Goal: Find specific page/section: Find specific page/section

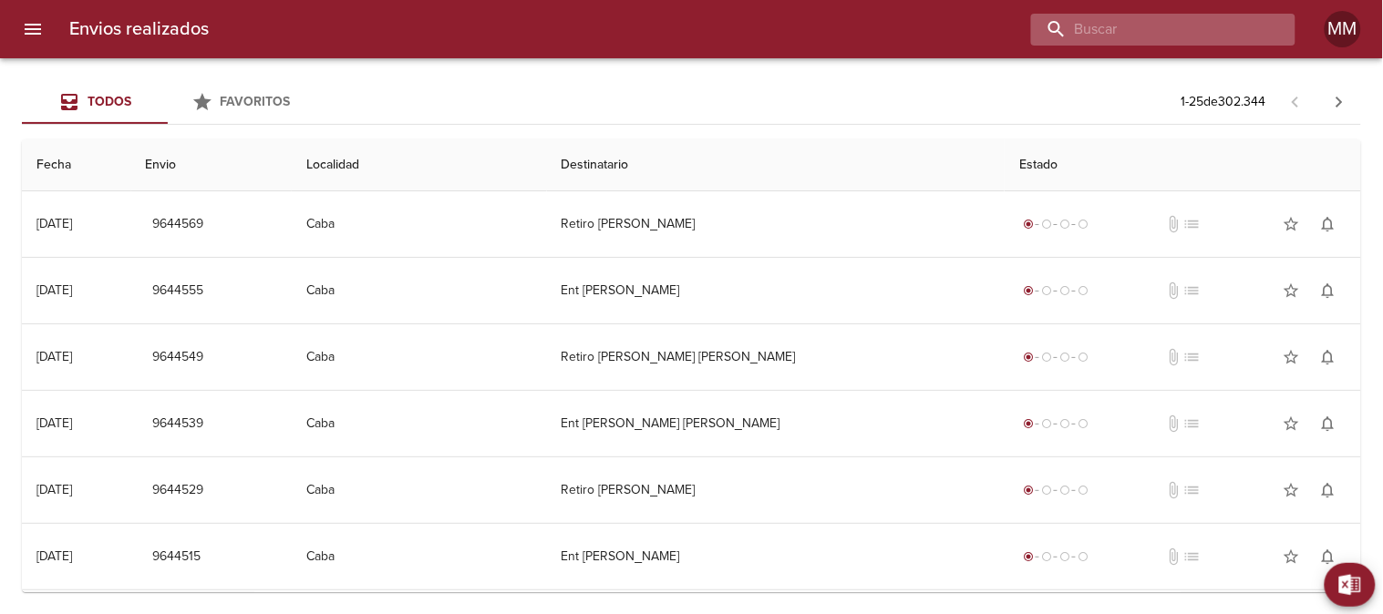
click at [1176, 26] on input "buscar" at bounding box center [1147, 30] width 233 height 32
paste input "[PERSON_NAME]"
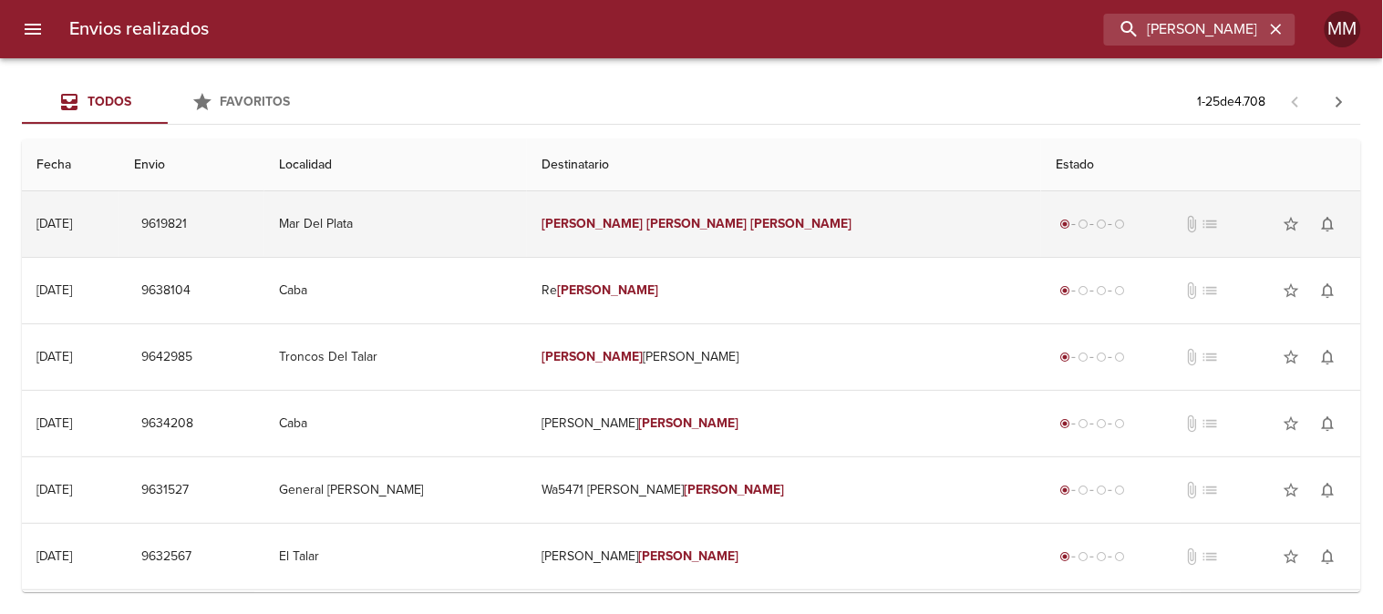
click at [751, 232] on em "[PERSON_NAME]" at bounding box center [801, 223] width 101 height 15
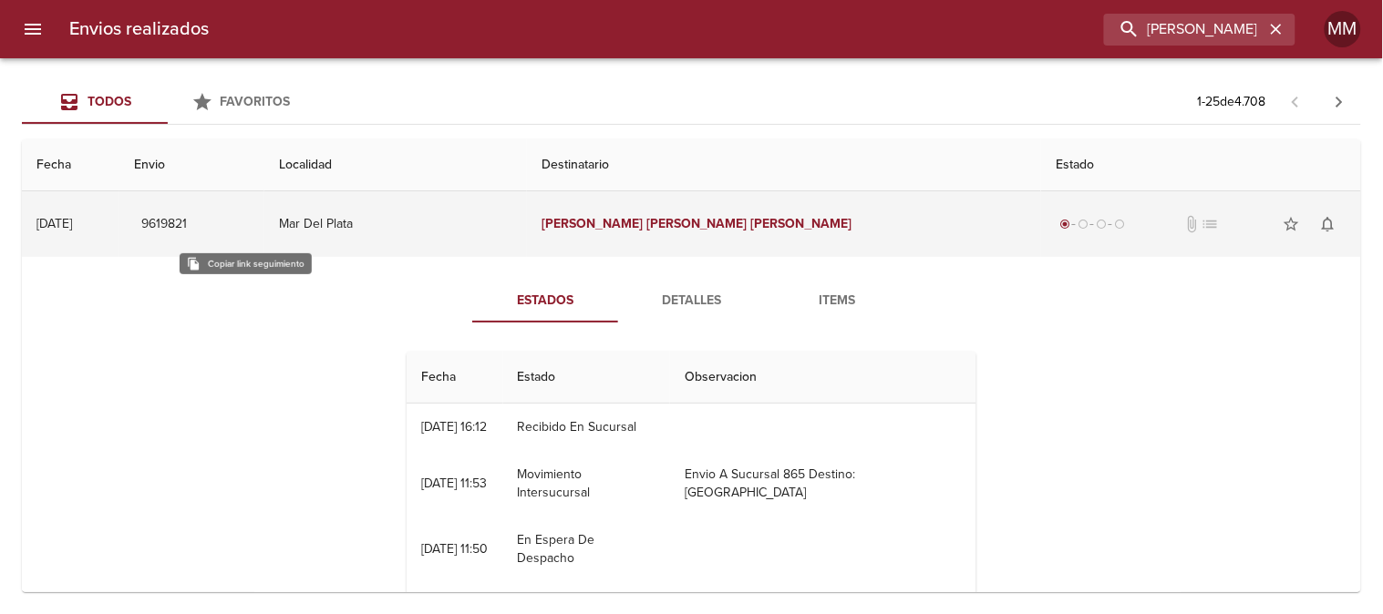
click at [187, 222] on span "9619821" at bounding box center [164, 224] width 46 height 23
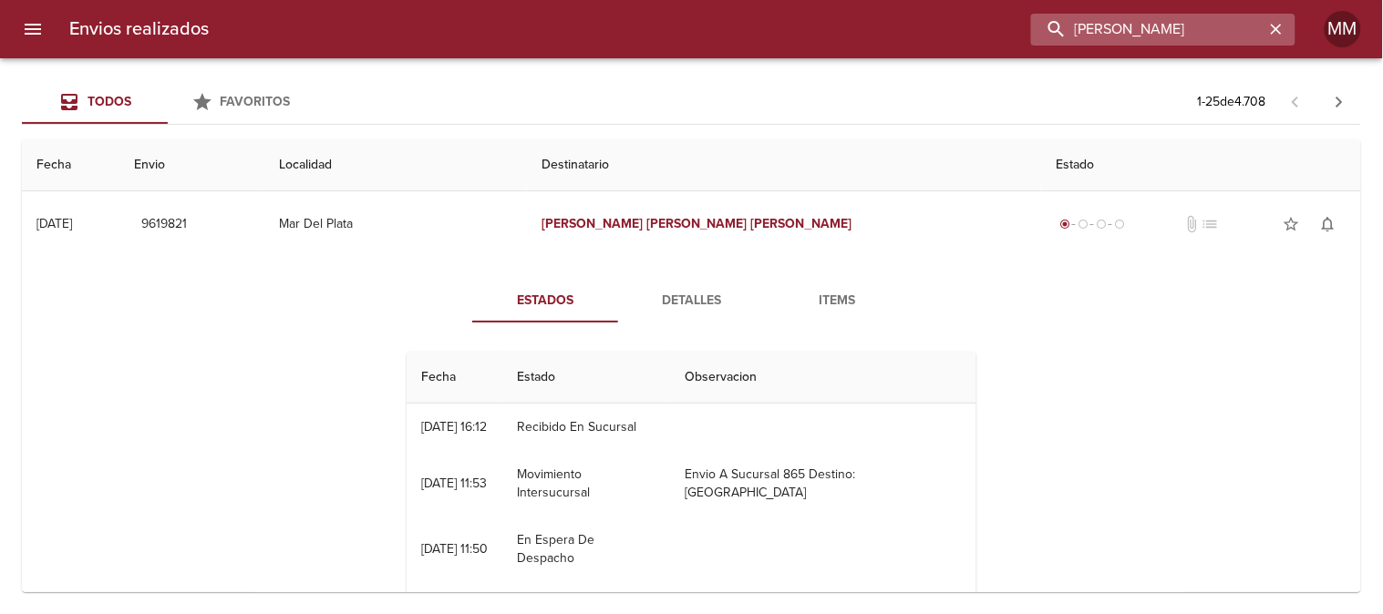
click at [1191, 39] on input "[PERSON_NAME]" at bounding box center [1147, 30] width 233 height 32
paste input "[PERSON_NAME][GEOGRAPHIC_DATA][PERSON_NAME]"
type input "[PERSON_NAME][GEOGRAPHIC_DATA][PERSON_NAME]"
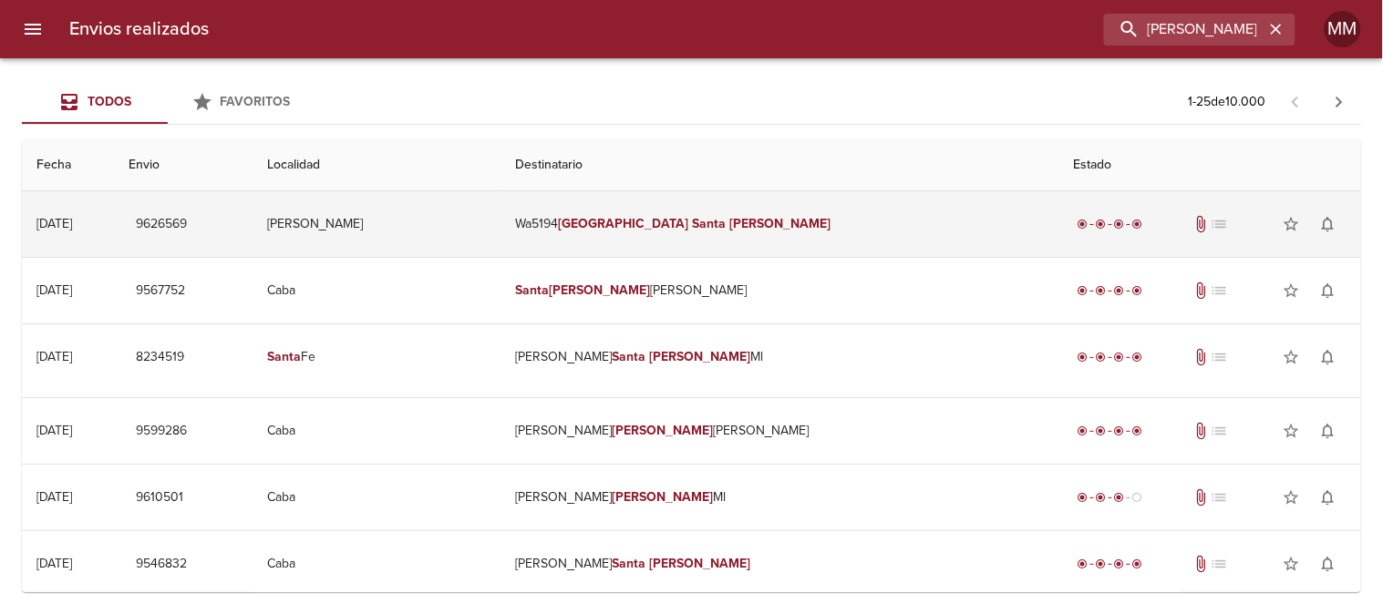
click at [688, 230] on em "[GEOGRAPHIC_DATA]" at bounding box center [623, 223] width 130 height 15
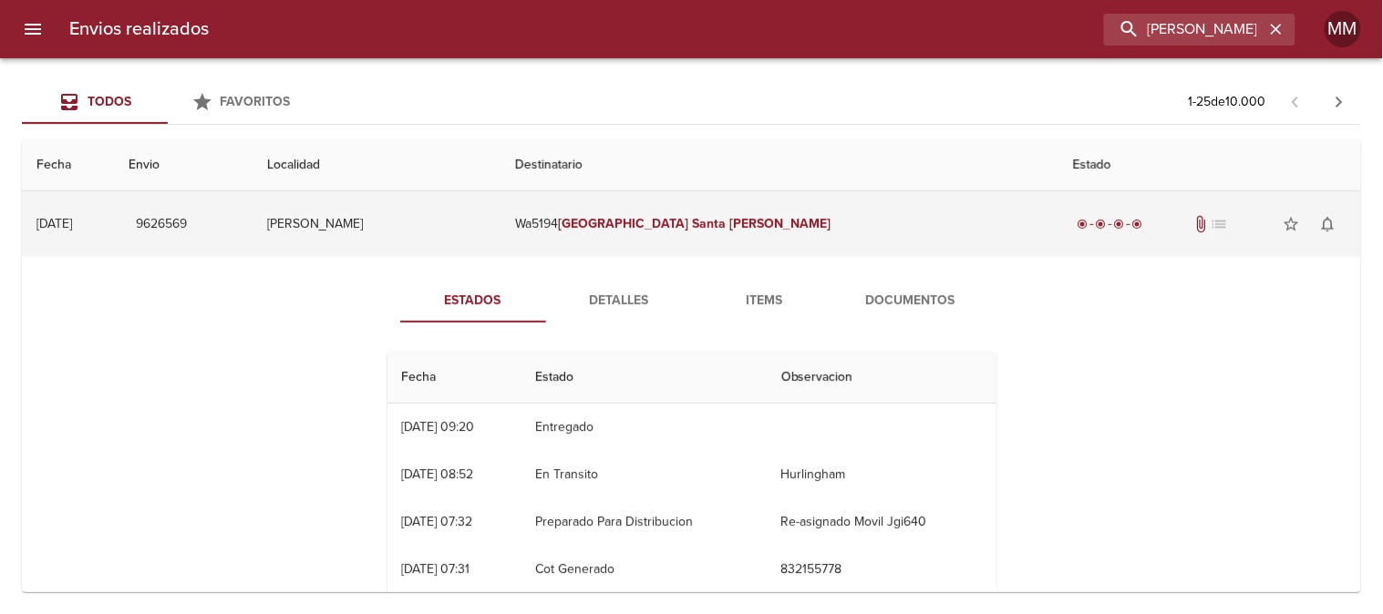
click at [501, 229] on td "[PERSON_NAME]" at bounding box center [377, 224] width 249 height 66
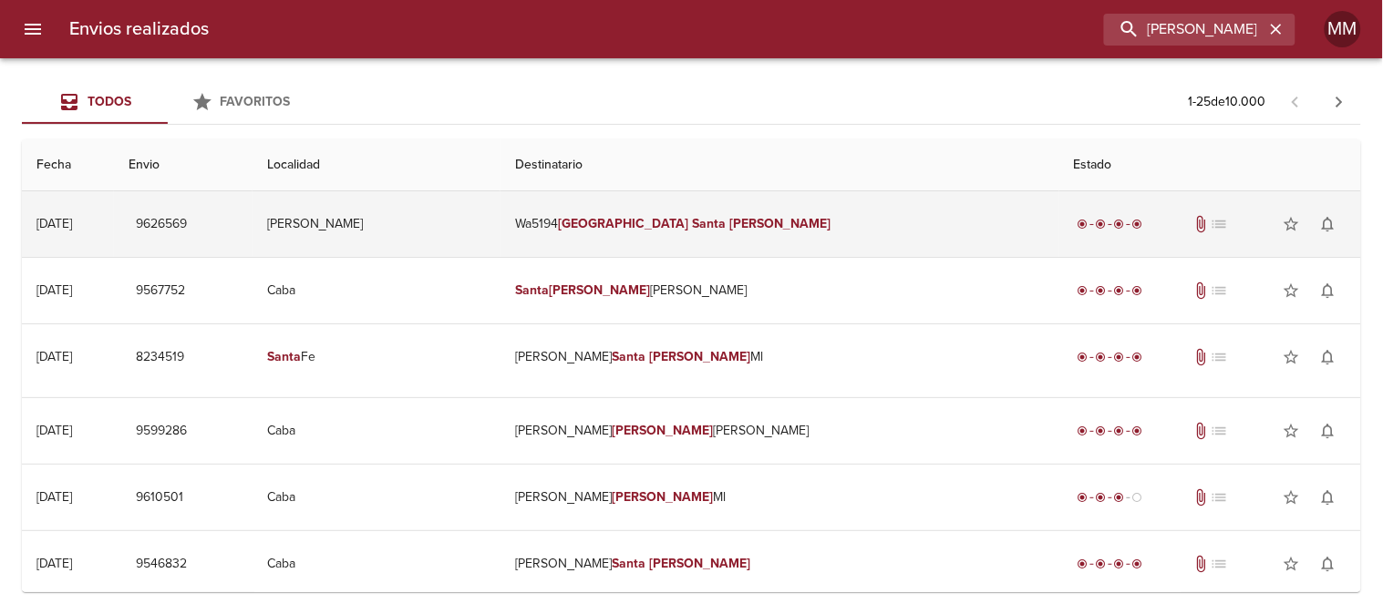
click at [676, 222] on td "Wa5194 [PERSON_NAME] [GEOGRAPHIC_DATA][PERSON_NAME]" at bounding box center [780, 224] width 558 height 66
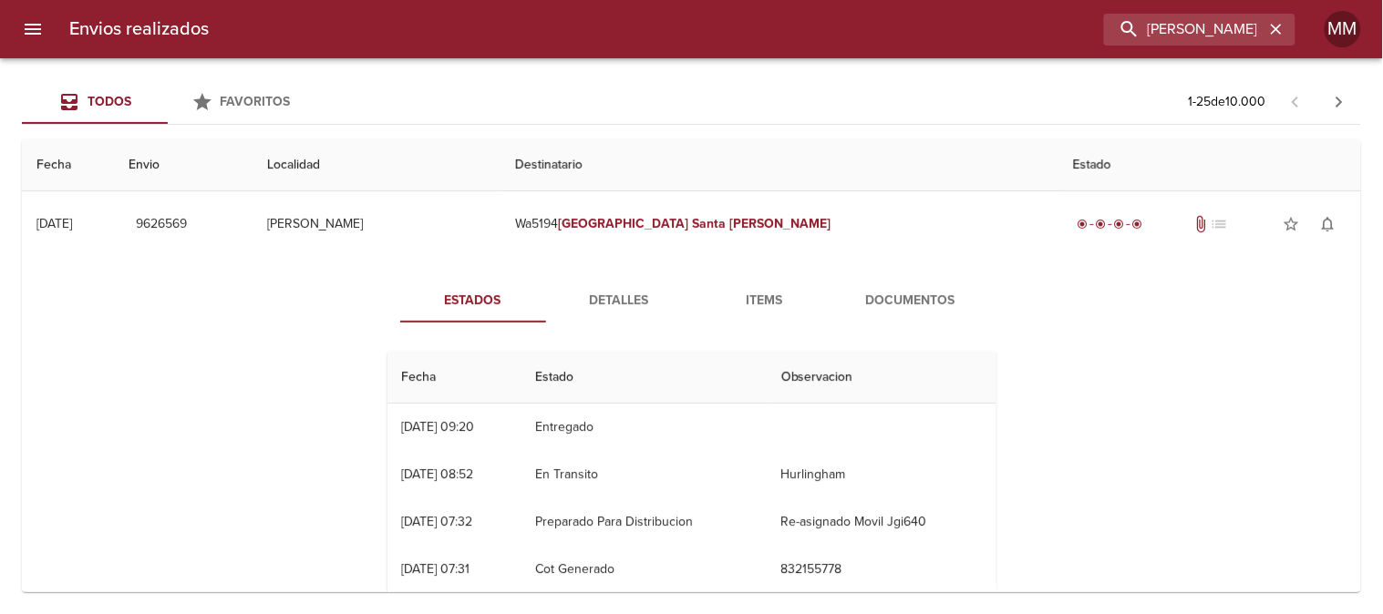
click at [882, 296] on span "Documentos" at bounding box center [911, 301] width 124 height 23
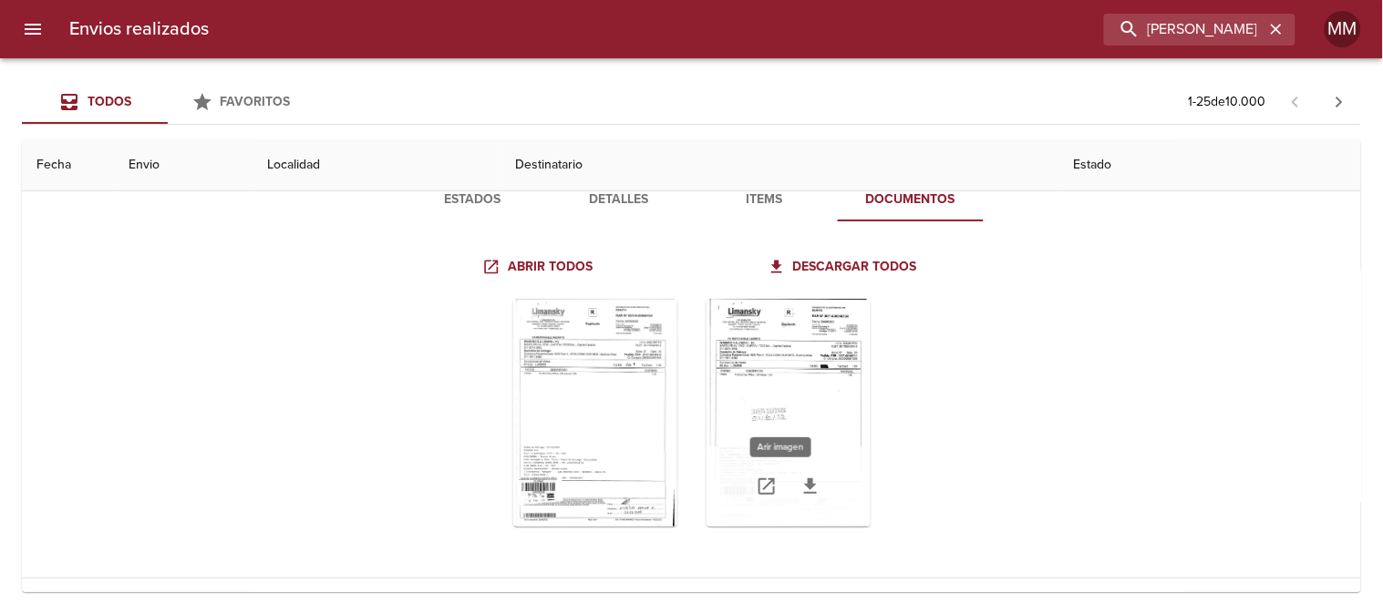
scroll to position [202, 0]
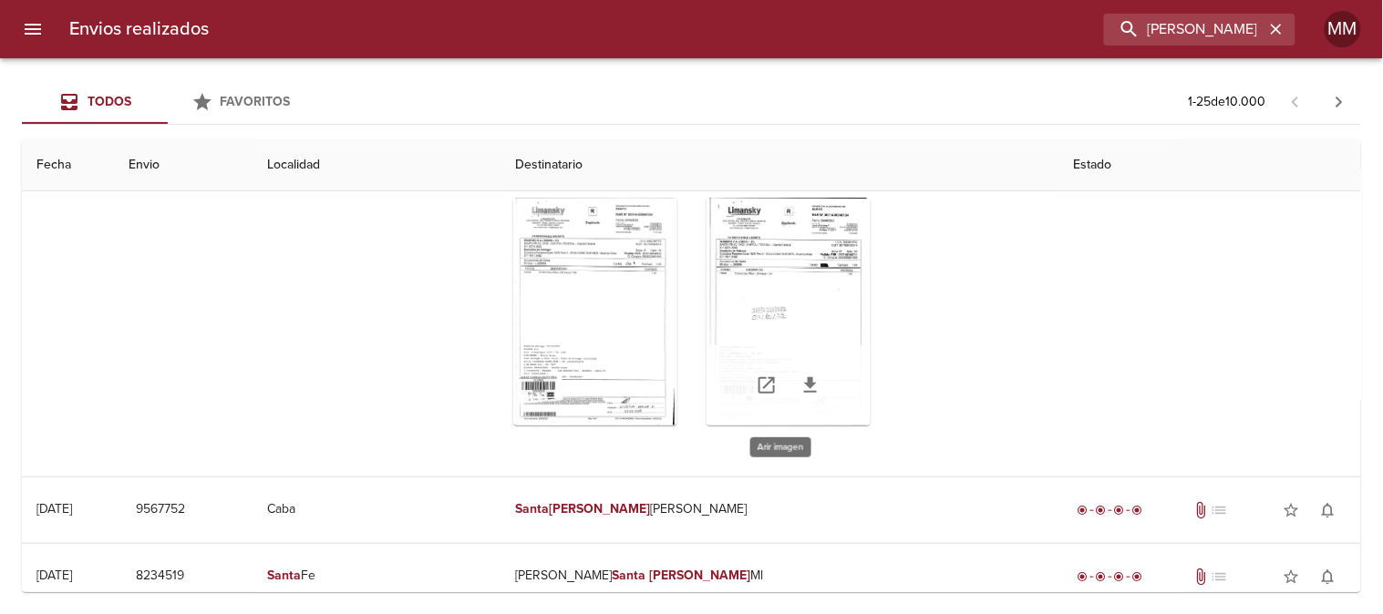
click at [754, 315] on div "Tabla de envíos del cliente" at bounding box center [789, 312] width 164 height 228
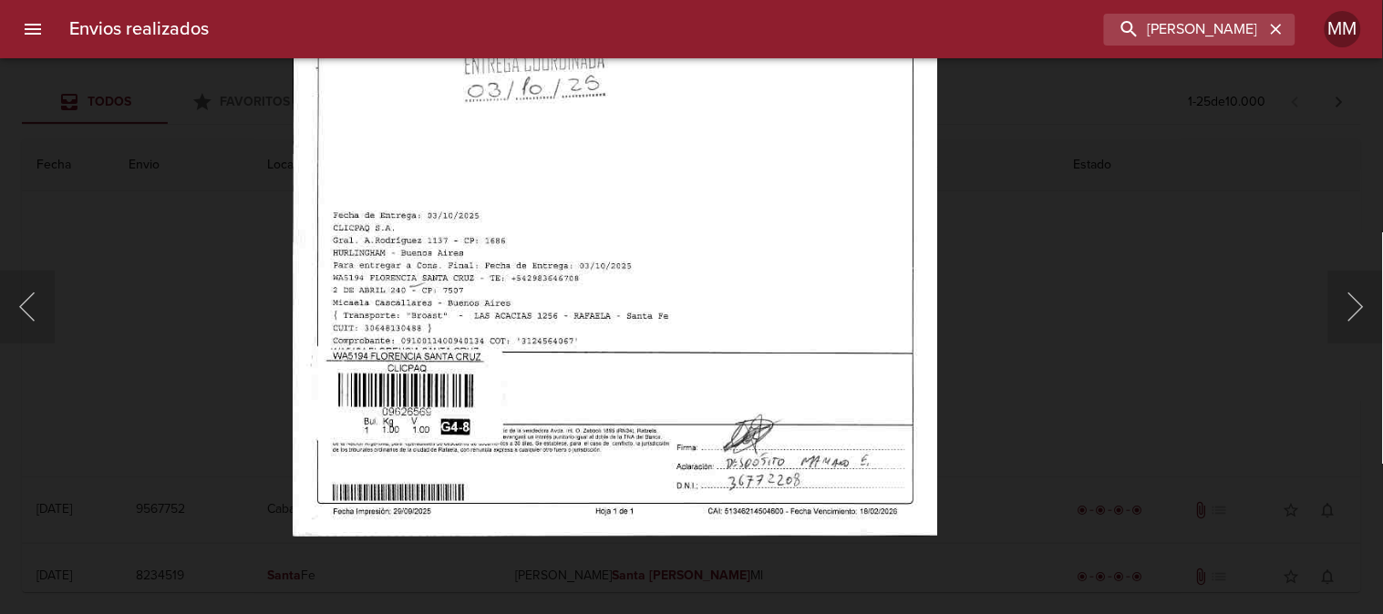
click at [778, 244] on img "Lightbox" at bounding box center [615, 68] width 645 height 939
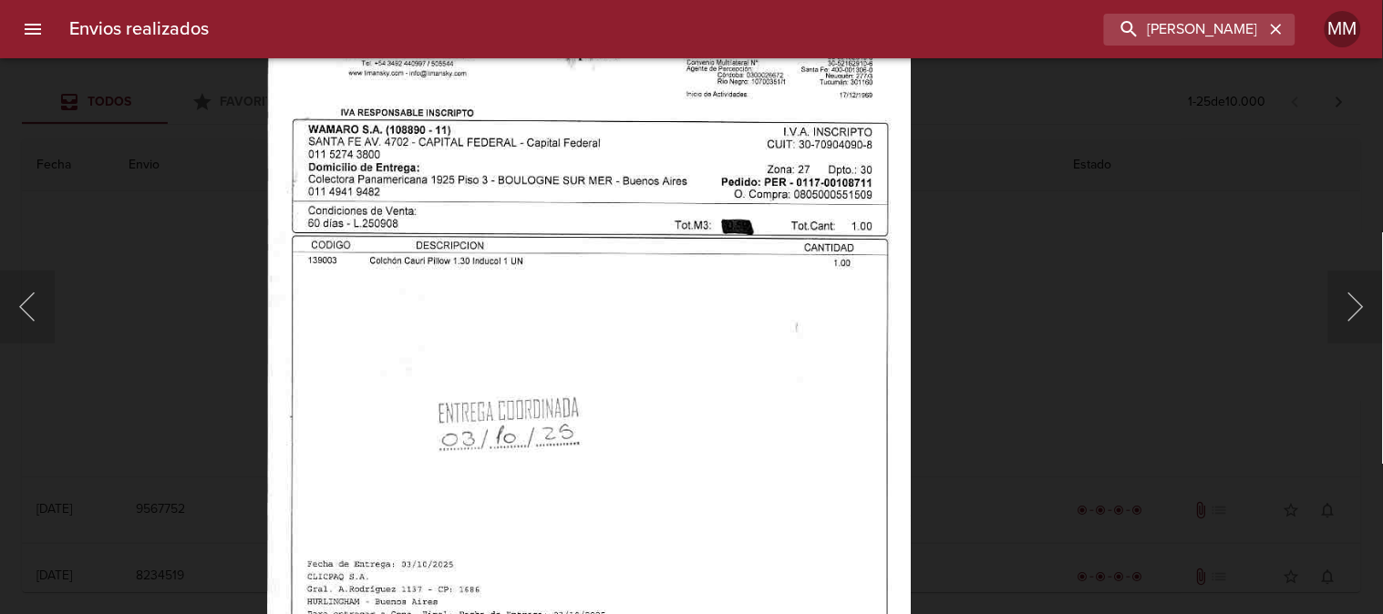
click at [778, 402] on img "Lightbox" at bounding box center [589, 417] width 645 height 939
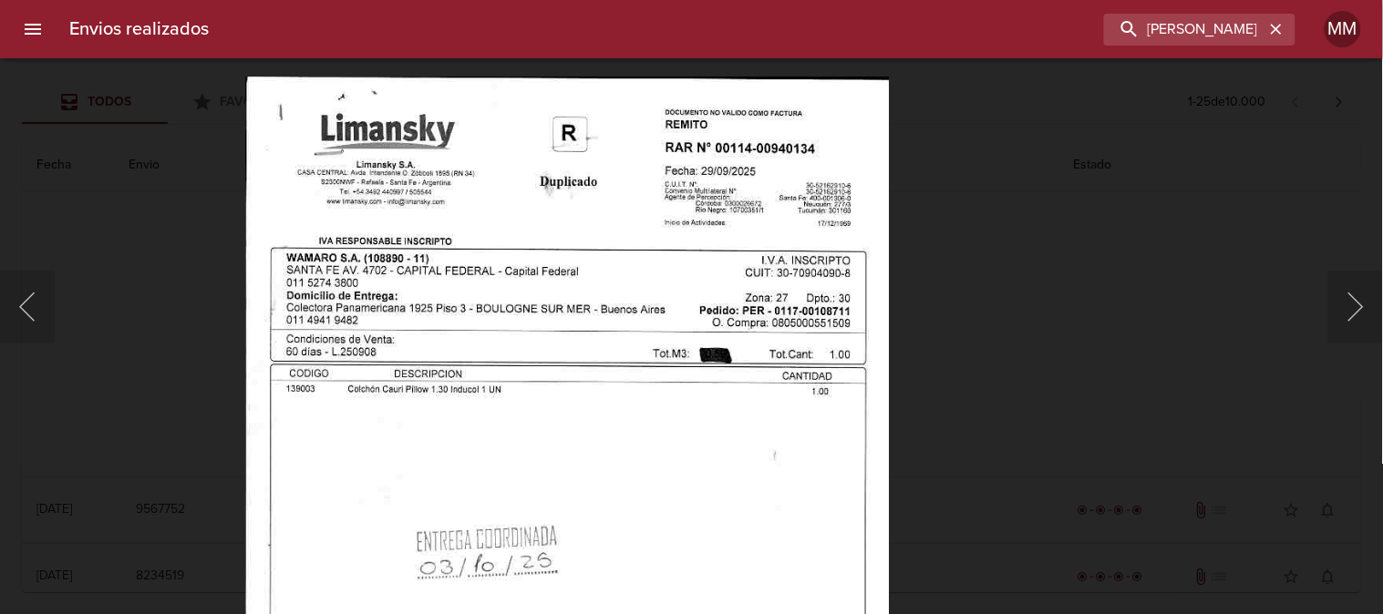
click at [711, 408] on img "Lightbox" at bounding box center [567, 546] width 645 height 939
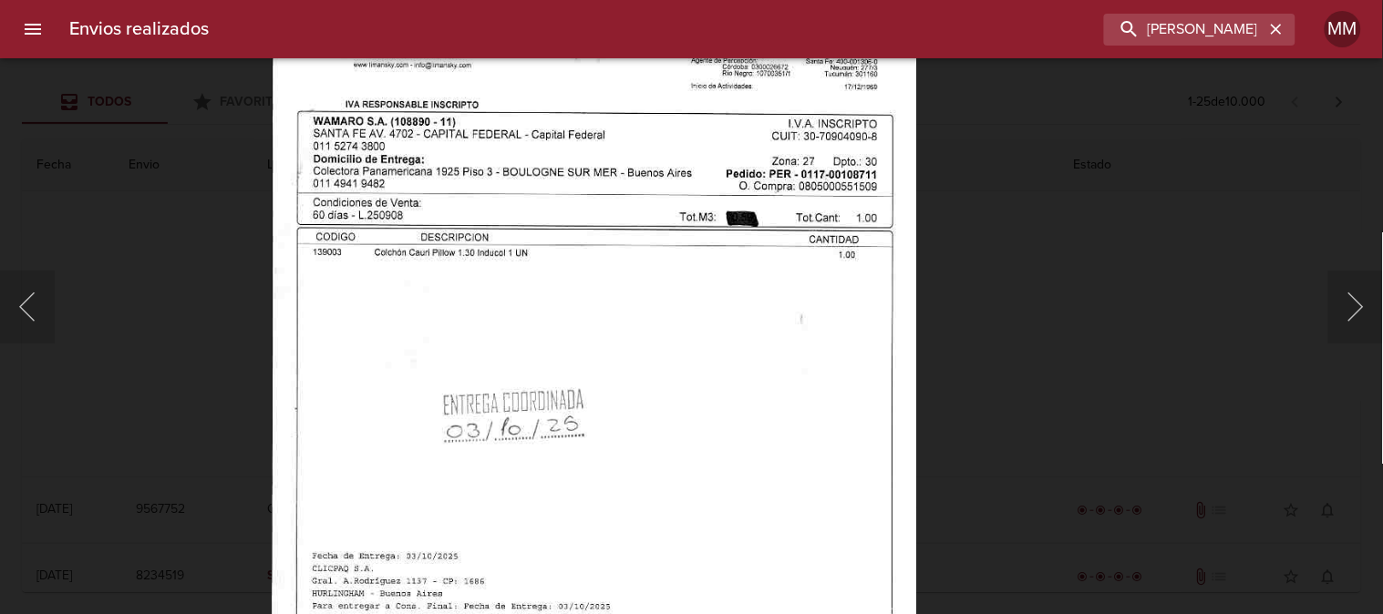
click at [708, 61] on img "Lightbox" at bounding box center [594, 409] width 645 height 939
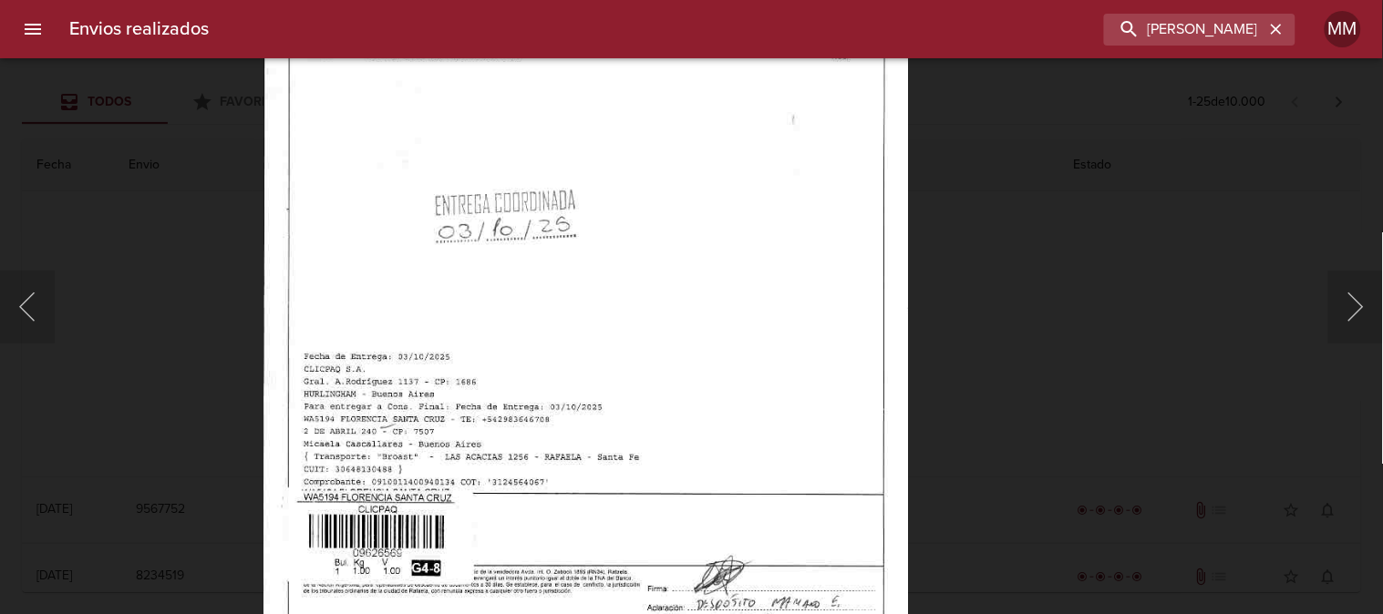
click at [695, 97] on img "Lightbox" at bounding box center [585, 209] width 645 height 939
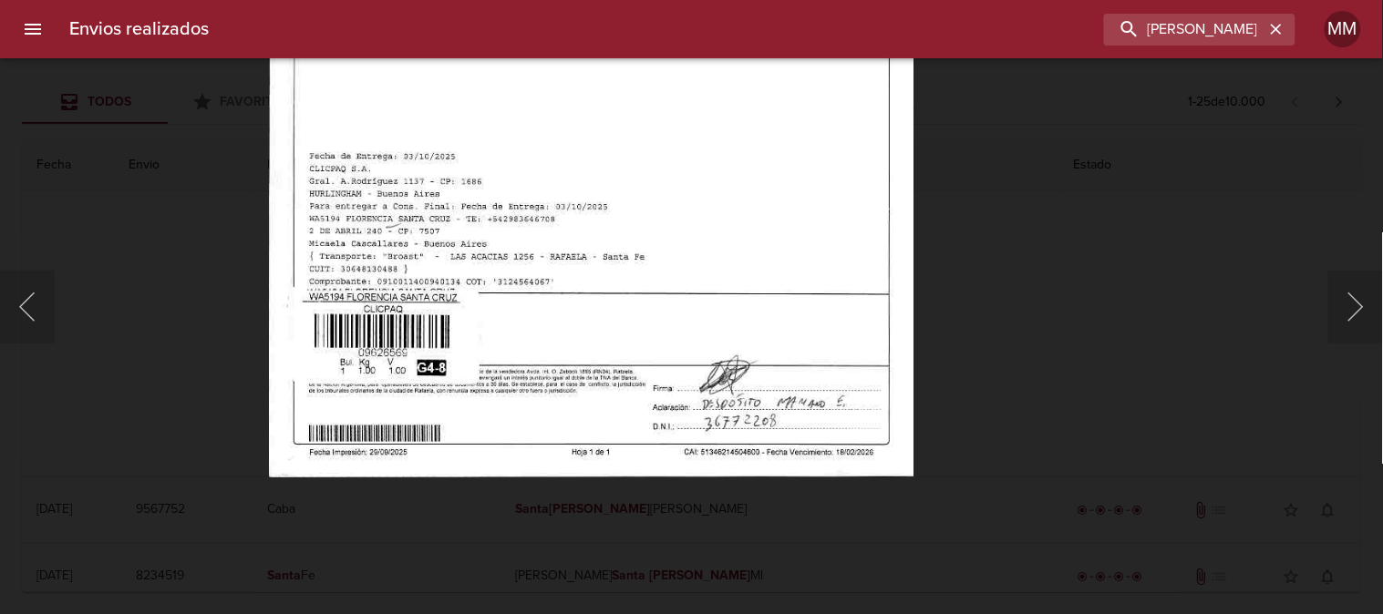
click at [1010, 160] on div "Lightbox" at bounding box center [691, 307] width 1383 height 614
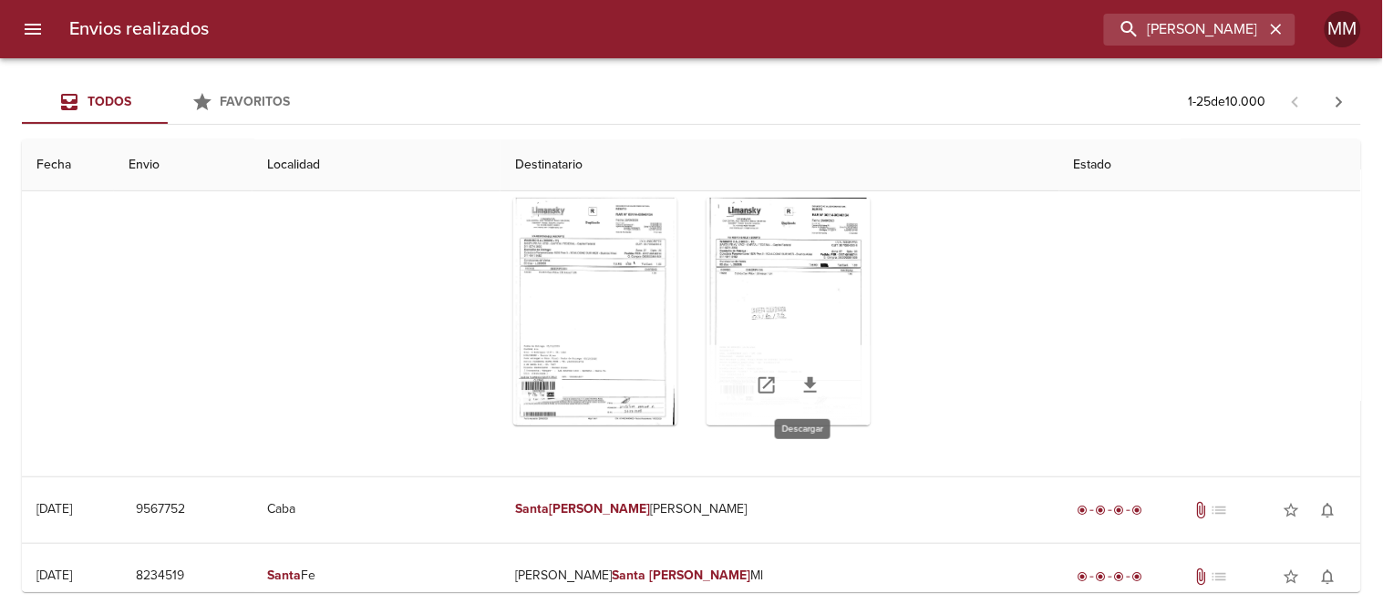
click at [811, 386] on icon "Tabla de envíos del cliente" at bounding box center [811, 386] width 22 height 22
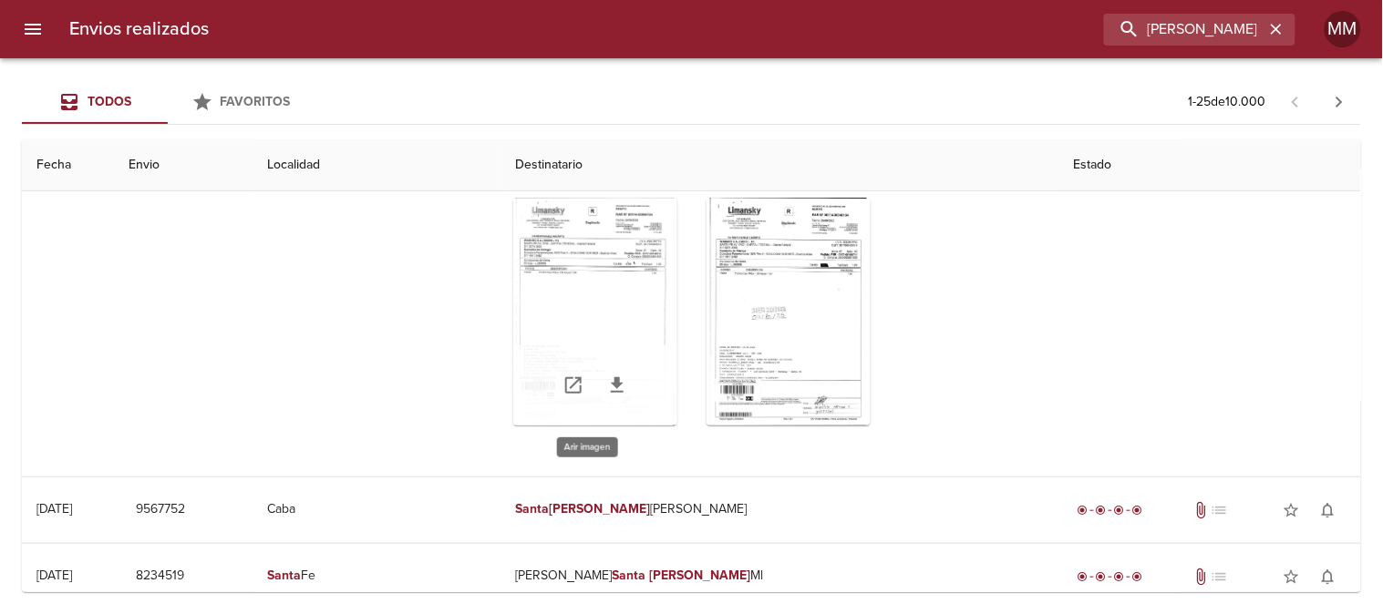
click at [650, 346] on div "Tabla de envíos del cliente" at bounding box center [595, 312] width 164 height 228
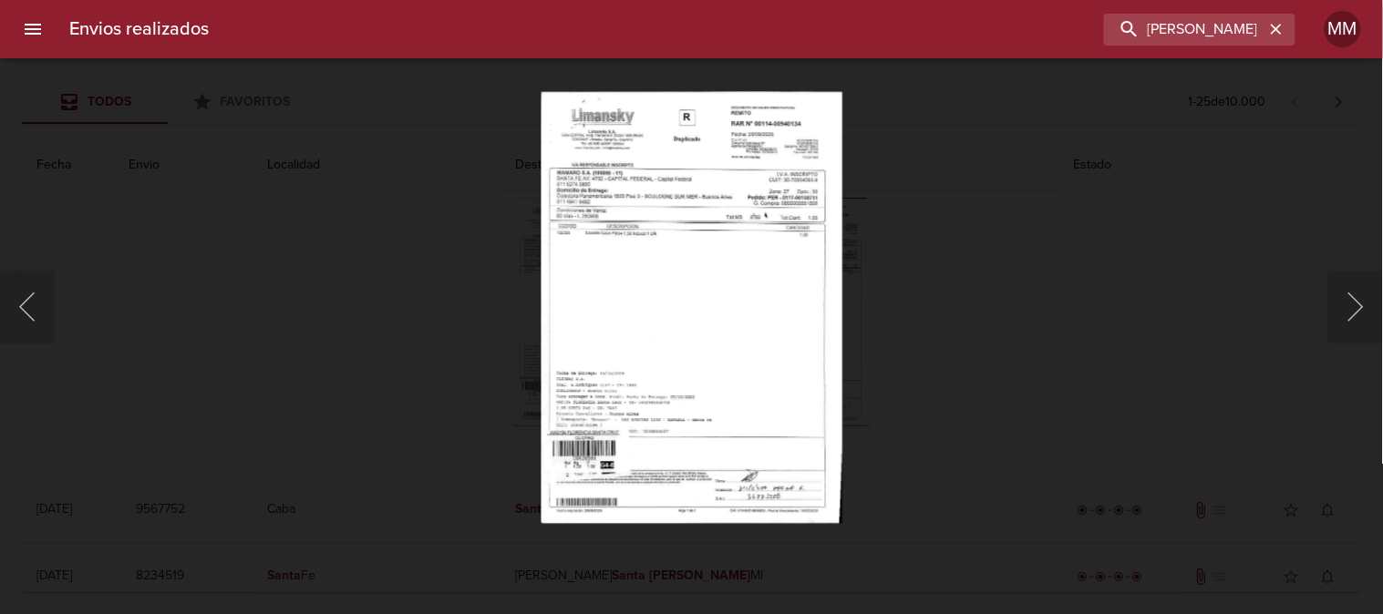
click at [1071, 326] on div "Lightbox" at bounding box center [691, 307] width 1383 height 614
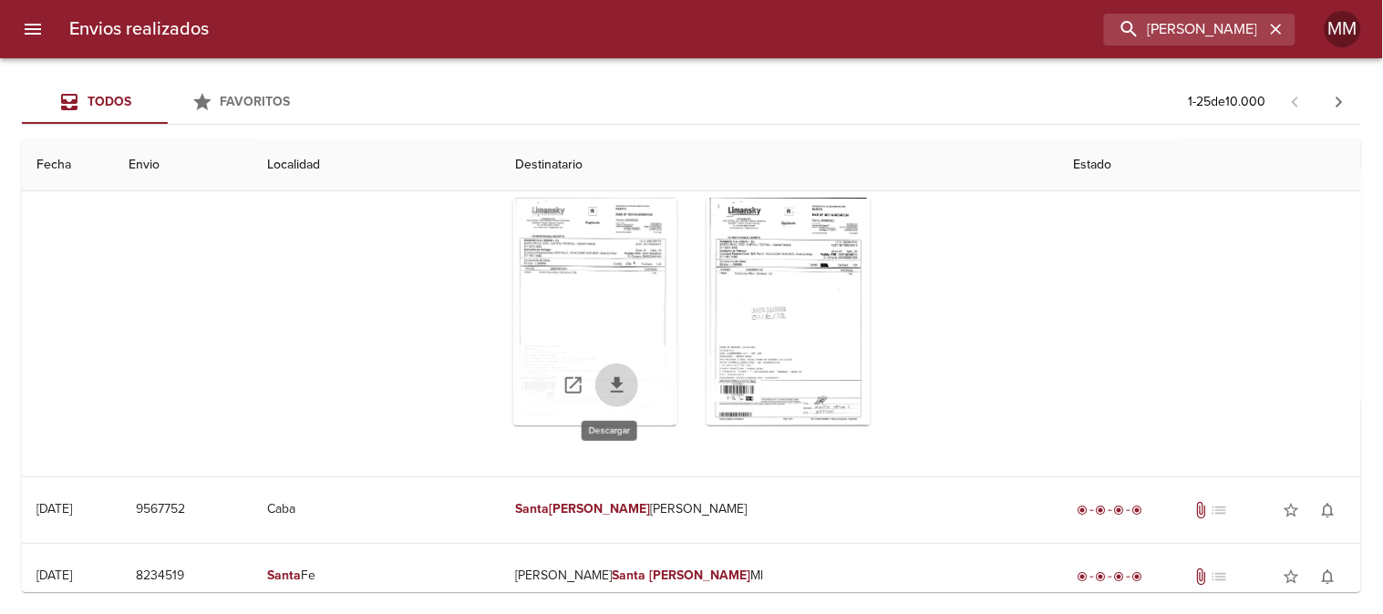
click at [606, 380] on icon "Tabla de envíos del cliente" at bounding box center [617, 386] width 22 height 22
